Goal: Transaction & Acquisition: Book appointment/travel/reservation

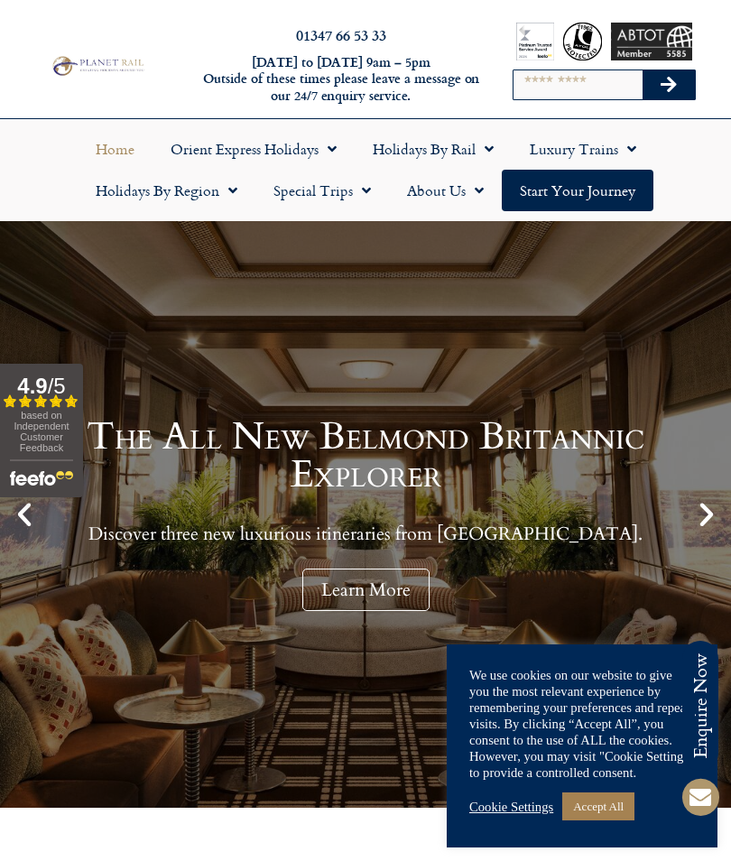
click at [614, 804] on link "Accept All" at bounding box center [598, 806] width 72 height 28
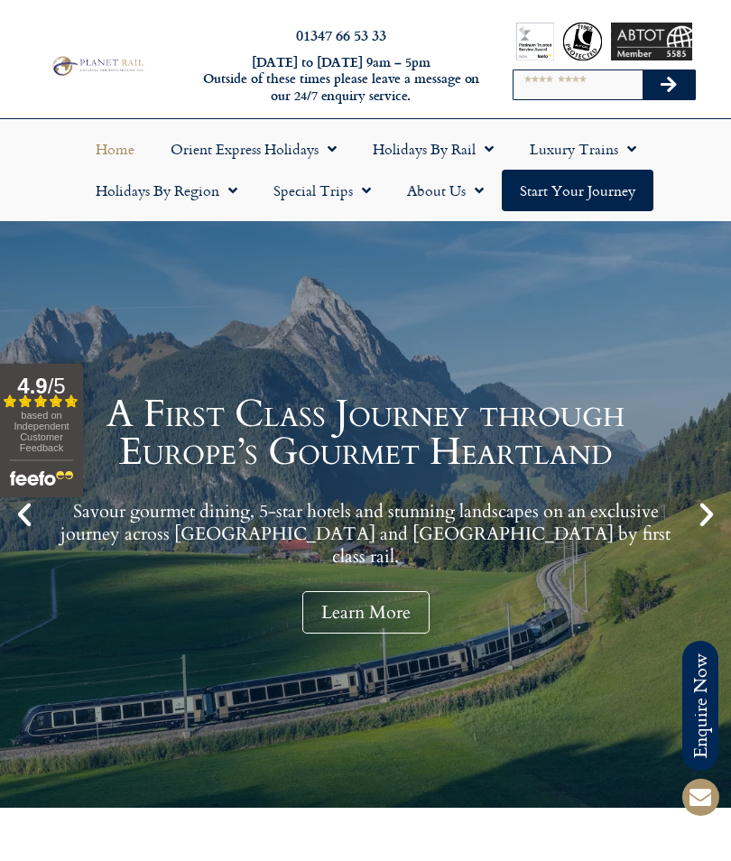
click at [705, 524] on icon "Next slide" at bounding box center [706, 514] width 31 height 31
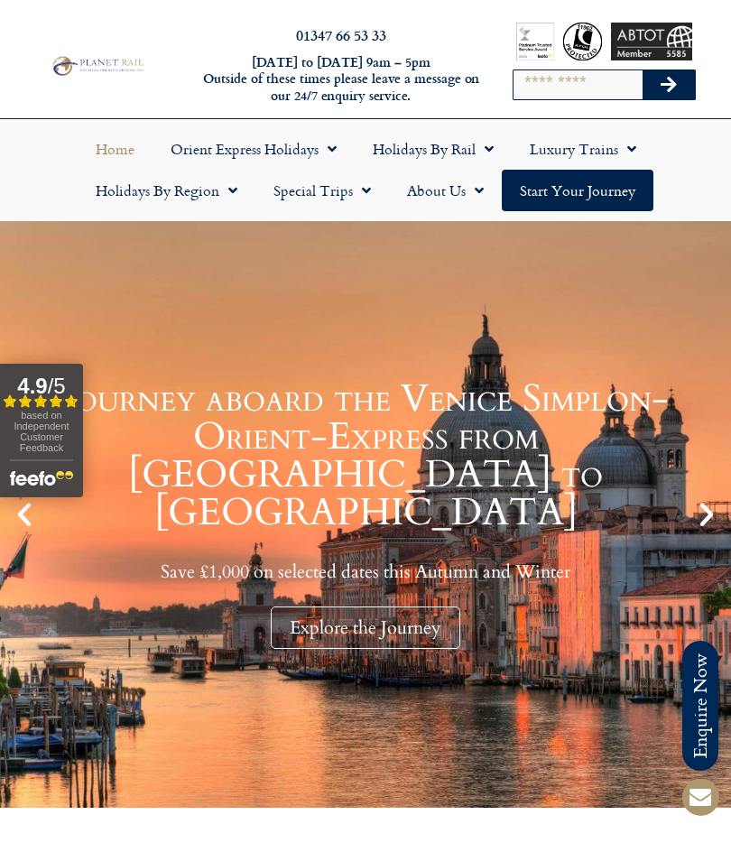
click at [700, 529] on icon "Next slide" at bounding box center [706, 514] width 31 height 31
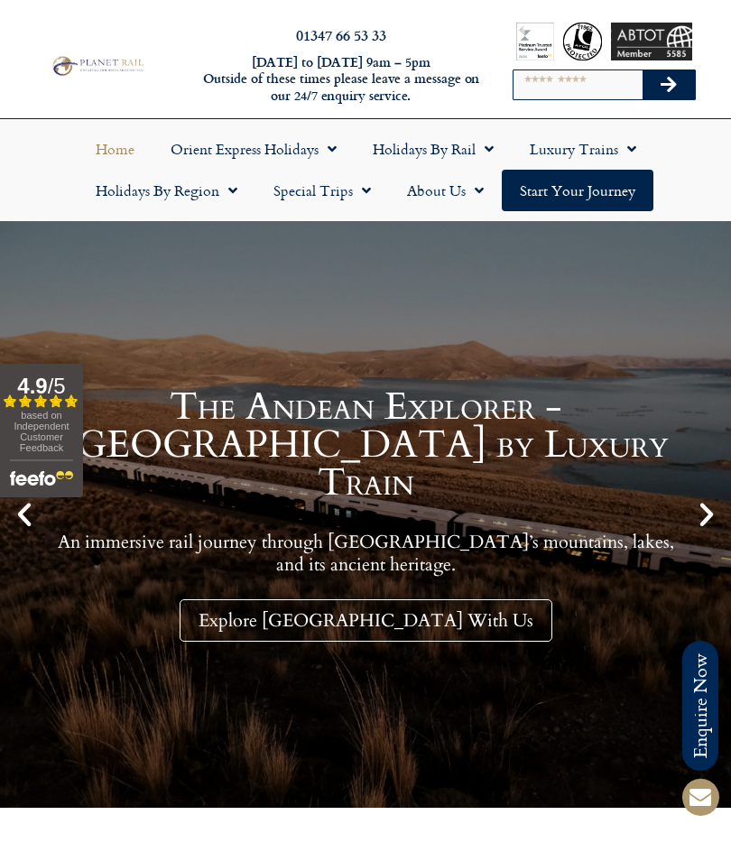
click at [313, 599] on link "Explore Peru With Us" at bounding box center [366, 620] width 373 height 42
click at [719, 511] on icon "Next slide" at bounding box center [706, 514] width 31 height 31
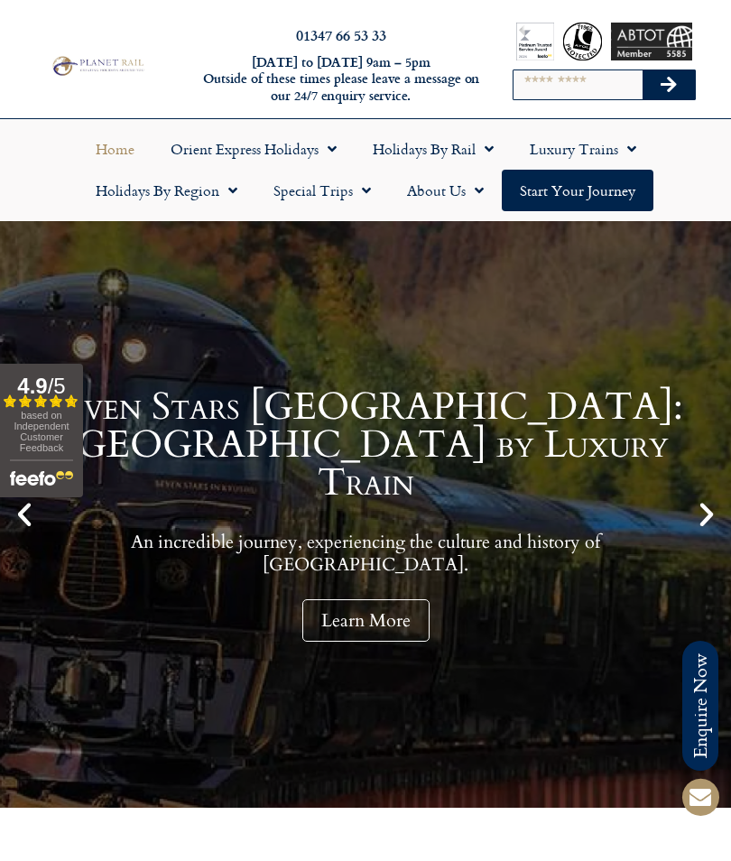
click at [710, 508] on icon "Next slide" at bounding box center [706, 514] width 31 height 31
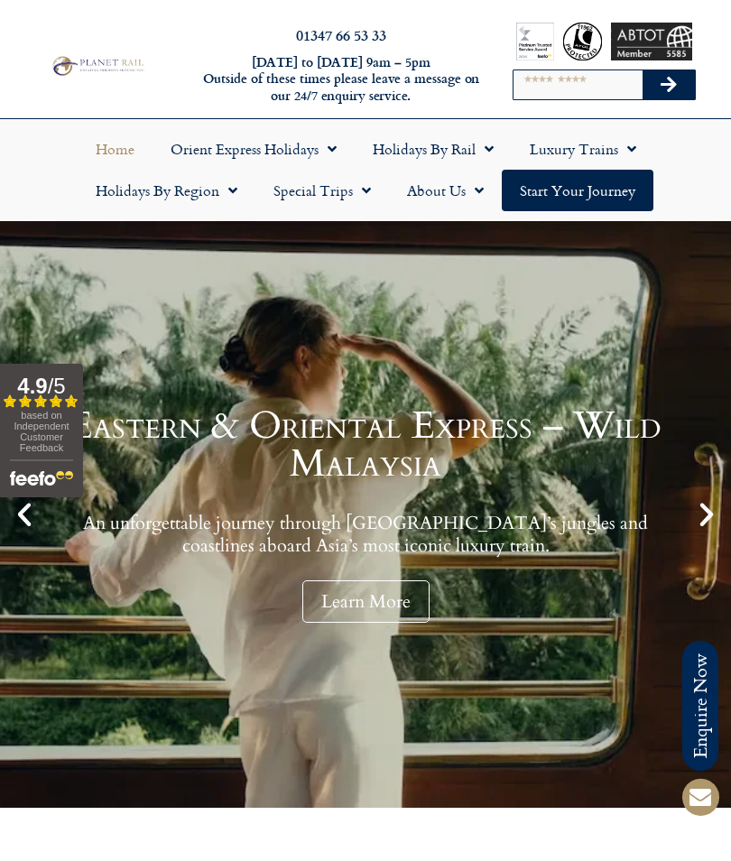
click at [329, 613] on link "Learn More" at bounding box center [365, 601] width 127 height 42
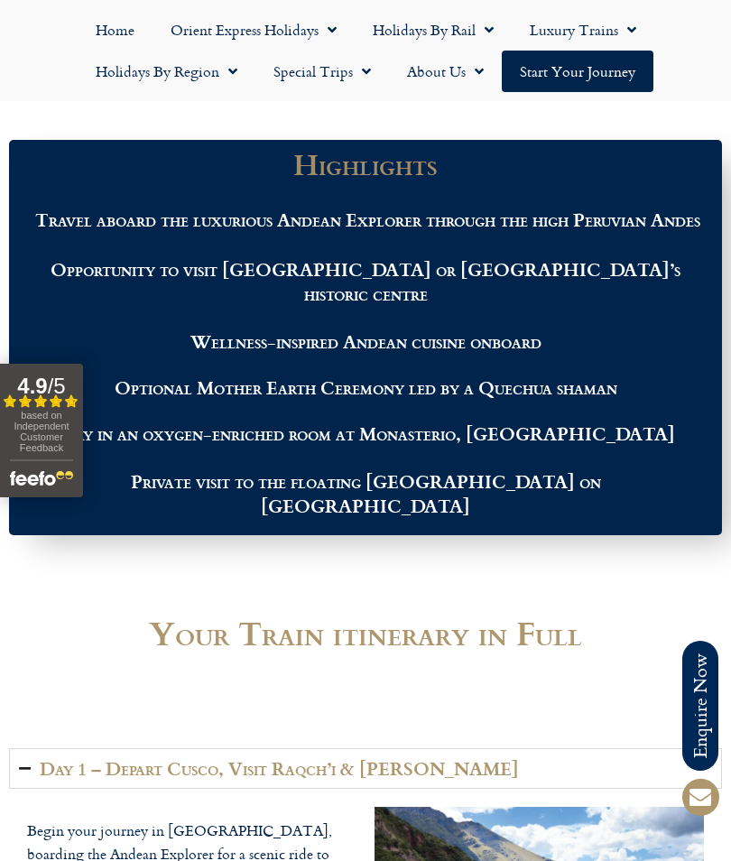
scroll to position [2401, 0]
